Goal: Task Accomplishment & Management: Manage account settings

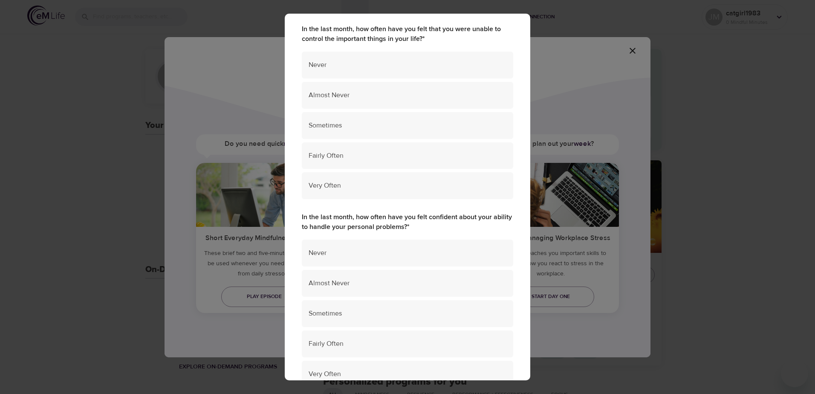
scroll to position [85, 0]
click at [588, 55] on div "Perceived Stress Scale 4 Questions In the last month, how often have you felt t…" at bounding box center [407, 197] width 815 height 394
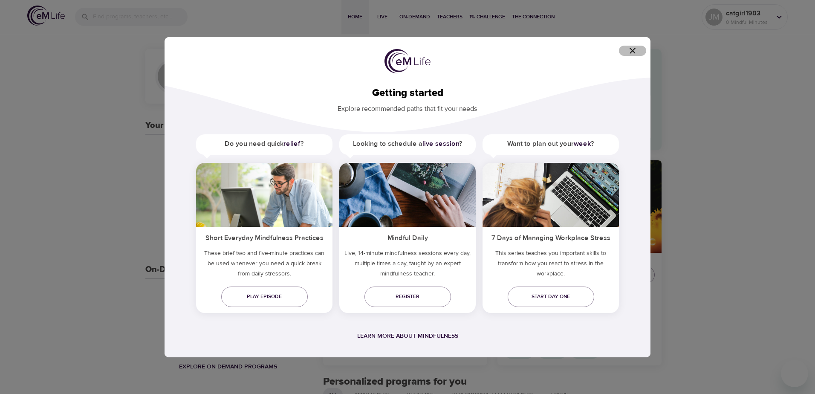
click at [629, 52] on icon "button" at bounding box center [632, 51] width 10 height 10
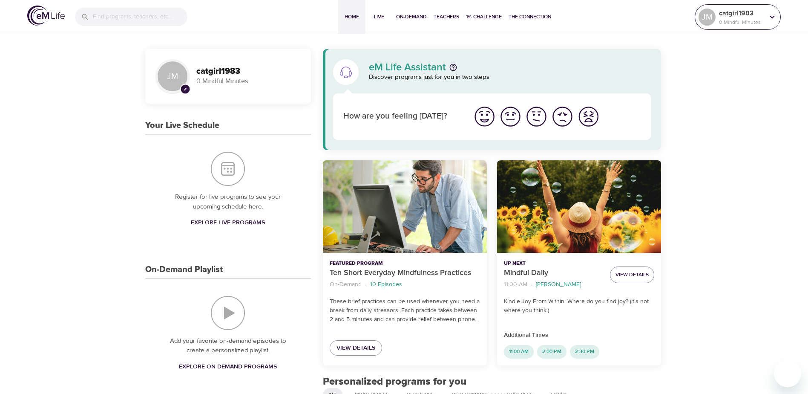
click at [771, 14] on icon at bounding box center [772, 16] width 9 height 9
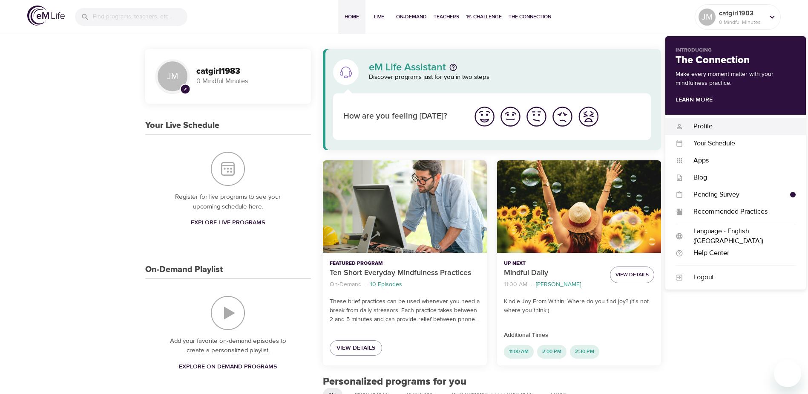
click at [696, 123] on div "Profile" at bounding box center [739, 126] width 112 height 10
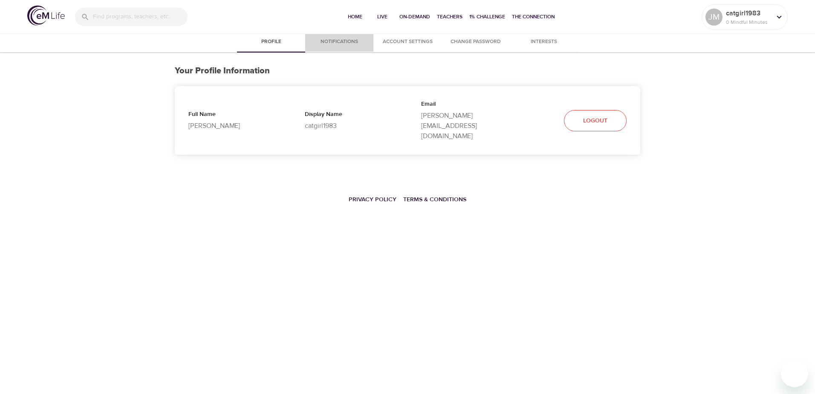
click at [347, 44] on span "Notifications" at bounding box center [339, 41] width 58 height 9
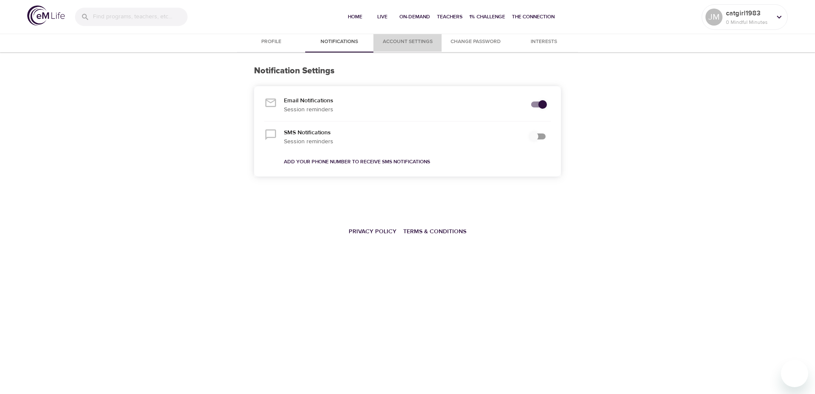
click at [387, 44] on span "Account Settings" at bounding box center [407, 41] width 58 height 9
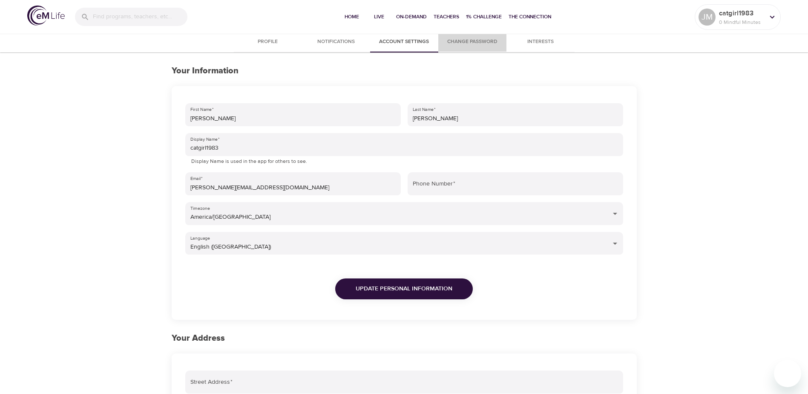
click at [495, 42] on span "Change Password" at bounding box center [472, 41] width 58 height 9
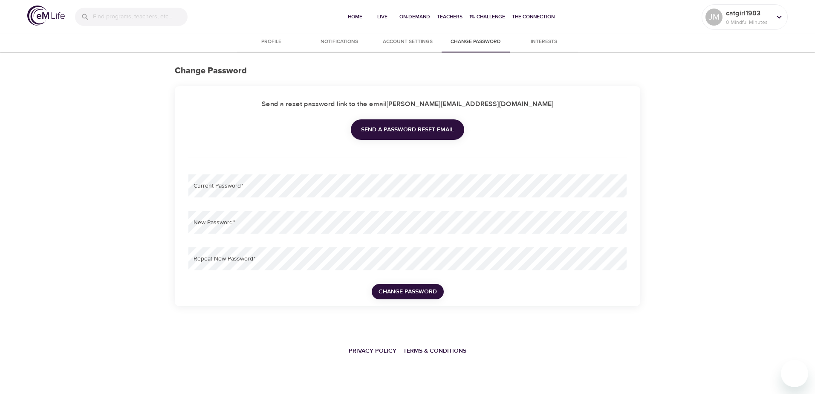
type input "[PERSON_NAME][EMAIL_ADDRESS][DOMAIN_NAME]"
click at [36, 208] on div "Profile Notifications Account Settings Change Password Interests Change Passwor…" at bounding box center [407, 209] width 815 height 355
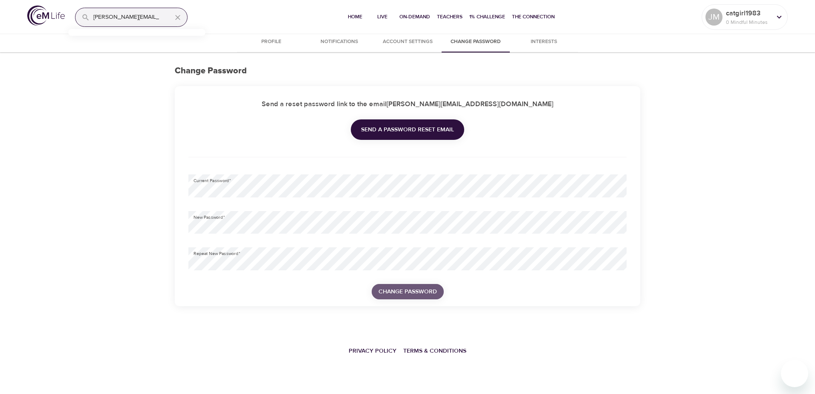
click at [400, 294] on span "Change Password" at bounding box center [407, 291] width 58 height 11
